Goal: Task Accomplishment & Management: Manage account settings

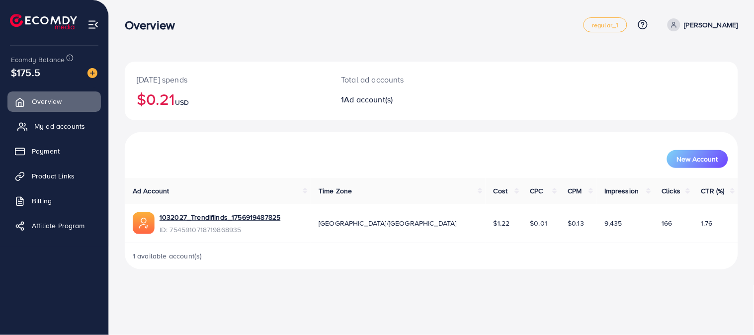
click at [75, 125] on span "My ad accounts" at bounding box center [59, 126] width 51 height 10
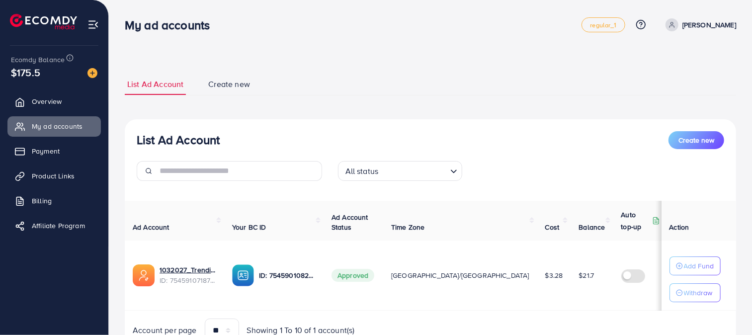
click at [545, 270] on span "$3.28" at bounding box center [554, 275] width 18 height 10
click at [454, 155] on div "List Ad Account Create new All status Loading..." at bounding box center [430, 160] width 611 height 58
click at [401, 172] on input "Search for option" at bounding box center [413, 170] width 65 height 15
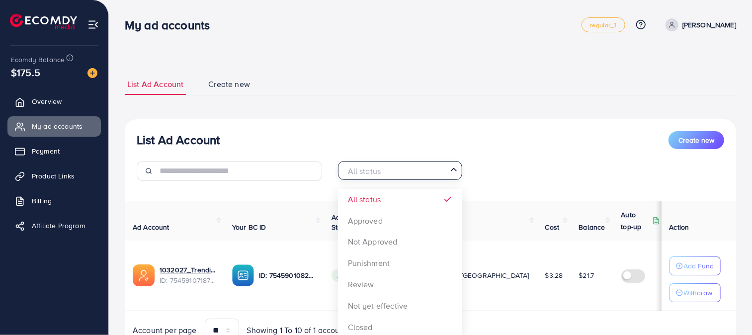
click at [459, 111] on div "List Ad Account Create new List Ad Account Create new All status Loading... All…" at bounding box center [430, 214] width 611 height 281
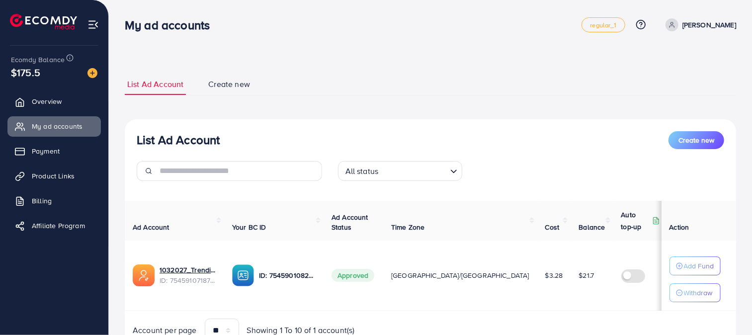
scroll to position [47, 0]
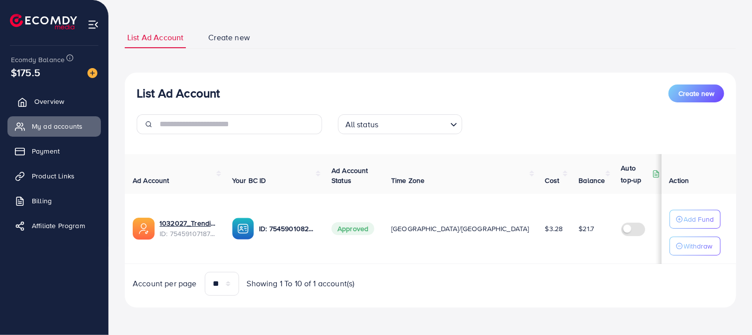
click at [56, 102] on span "Overview" at bounding box center [49, 101] width 30 height 10
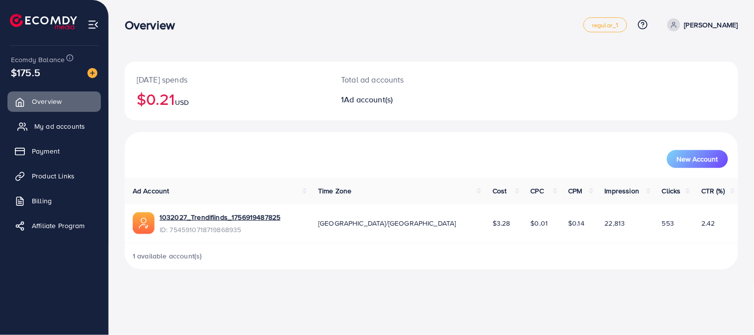
click at [57, 133] on link "My ad accounts" at bounding box center [53, 126] width 93 height 20
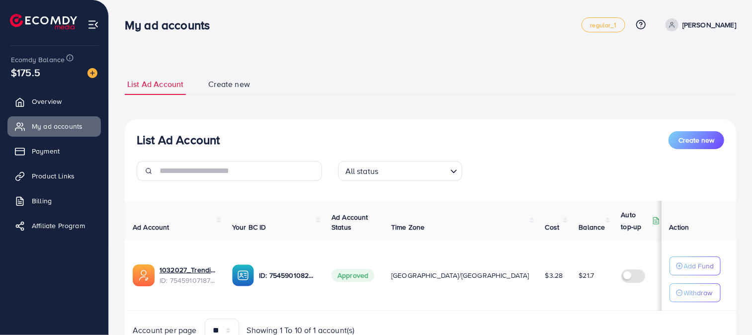
scroll to position [47, 0]
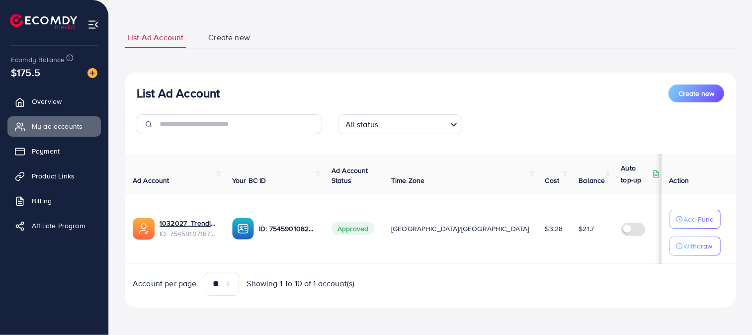
click at [255, 189] on th "Your BC ID" at bounding box center [273, 174] width 99 height 40
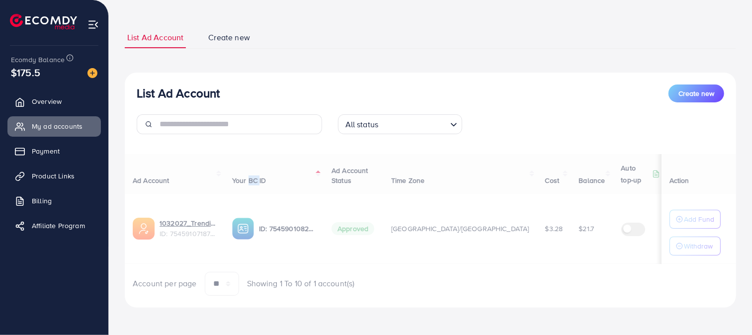
click at [255, 189] on div "Ad Account Your BC ID Ad Account Status Time Zone Cost Balance Auto top-up Thre…" at bounding box center [430, 225] width 611 height 142
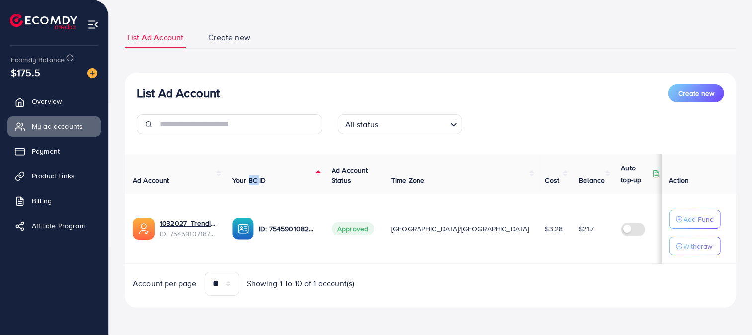
click at [259, 177] on span "Your BC ID" at bounding box center [249, 180] width 34 height 10
click at [193, 220] on link "1032027_Trendifiinds_1756919487825" at bounding box center [187, 223] width 57 height 10
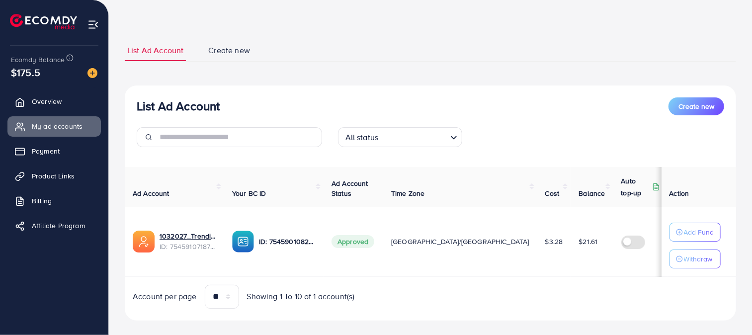
scroll to position [47, 0]
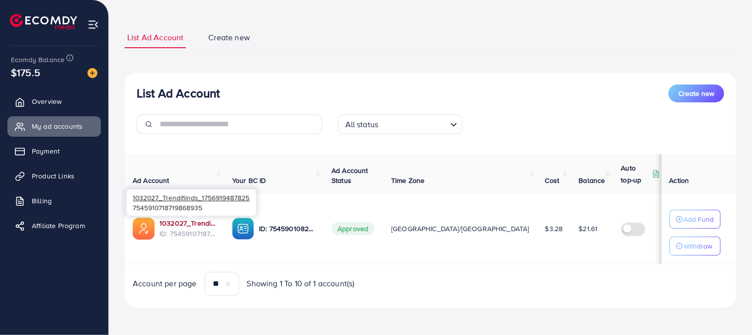
click at [200, 225] on link "1032027_Trendifiinds_1756919487825" at bounding box center [187, 223] width 57 height 10
